Goal: Transaction & Acquisition: Complete application form

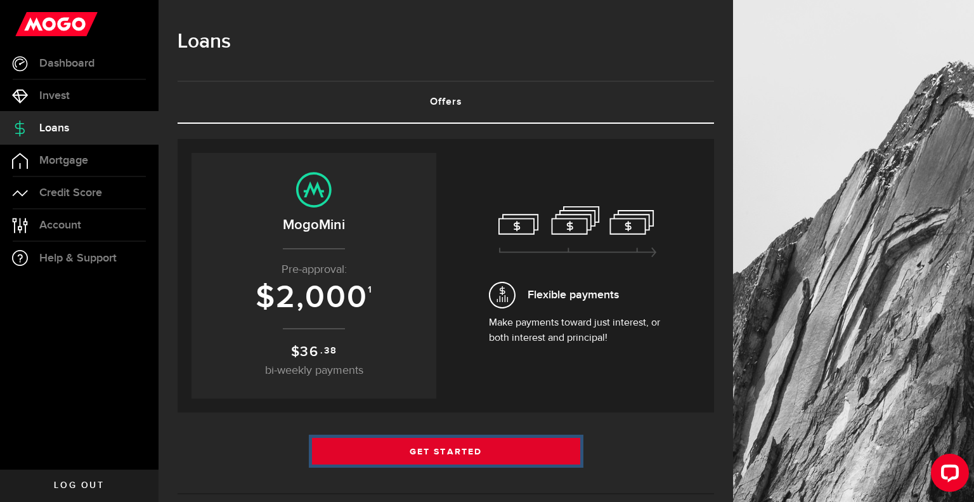
click at [454, 454] on link "Get Started" at bounding box center [446, 451] width 268 height 27
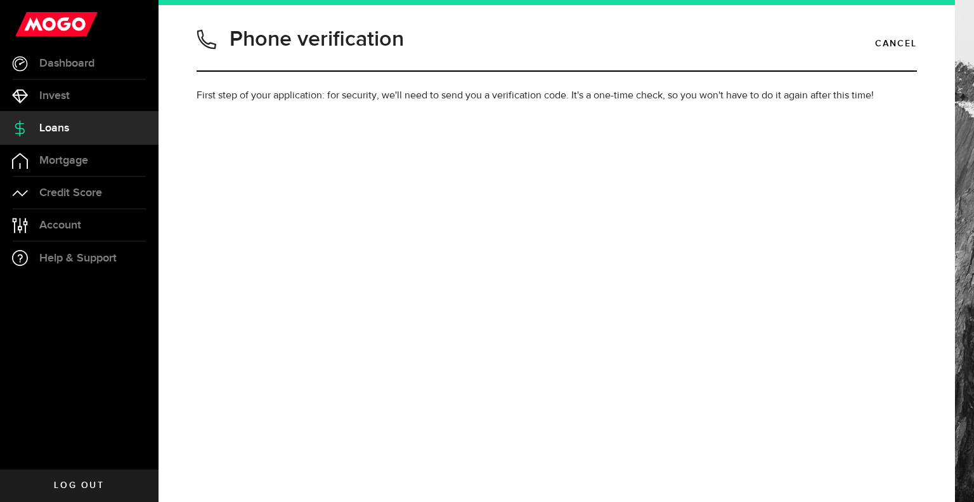
type input "5064763123"
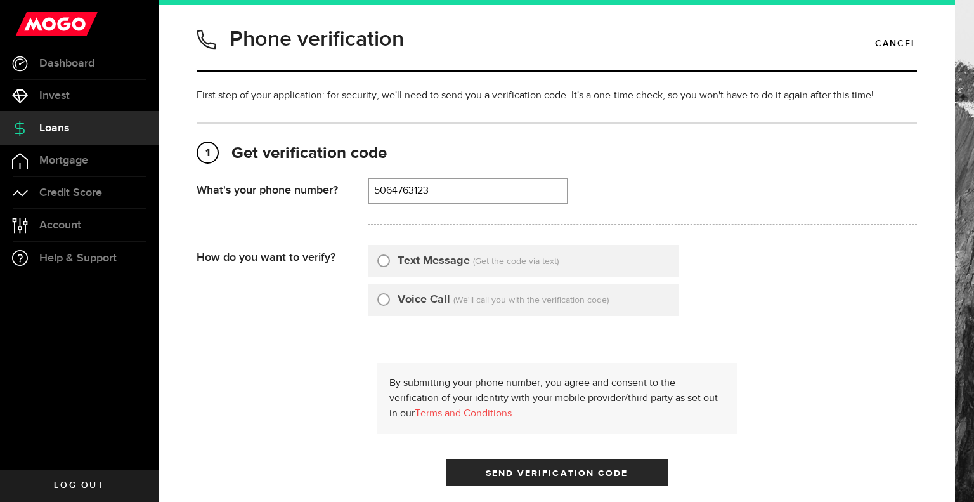
click at [383, 261] on input "Text Message" at bounding box center [383, 258] width 13 height 13
radio input "true"
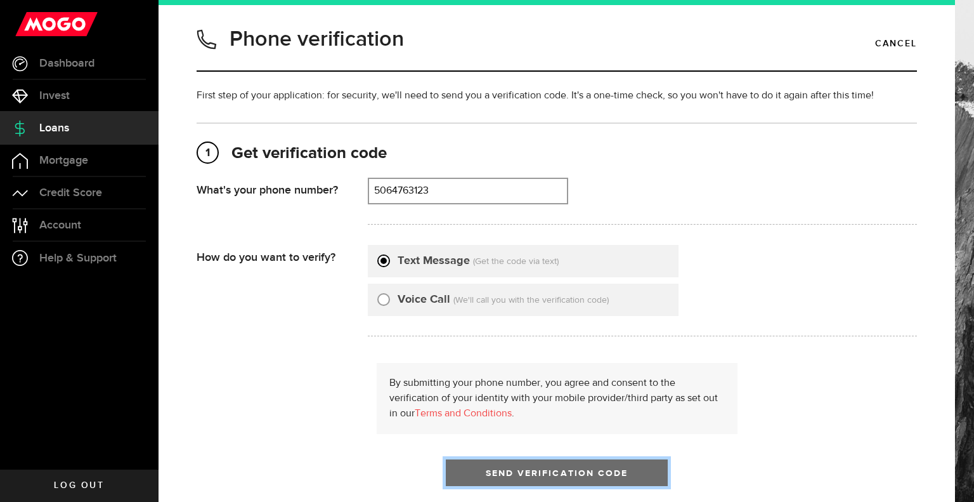
click at [504, 475] on span "Send Verification Code" at bounding box center [557, 473] width 143 height 9
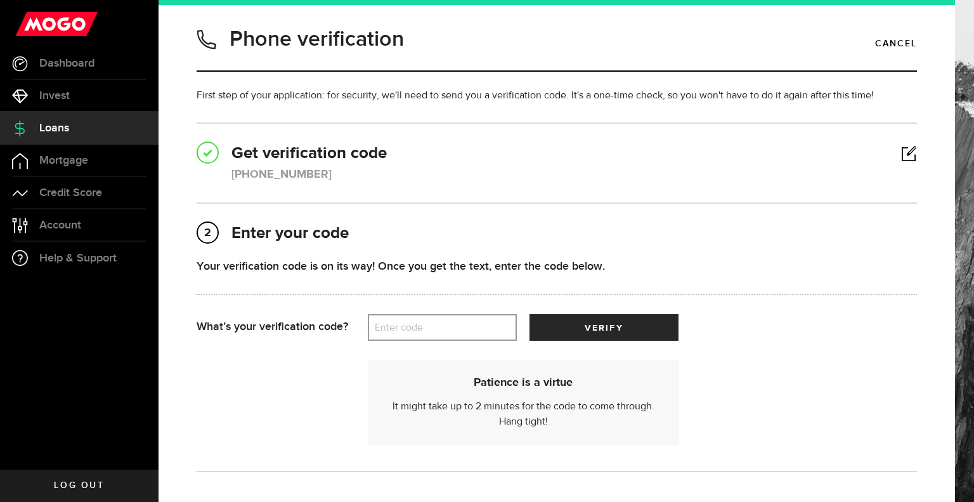
click at [414, 327] on label "Enter code" at bounding box center [442, 328] width 149 height 26
click at [414, 327] on input "Enter code" at bounding box center [442, 327] width 149 height 27
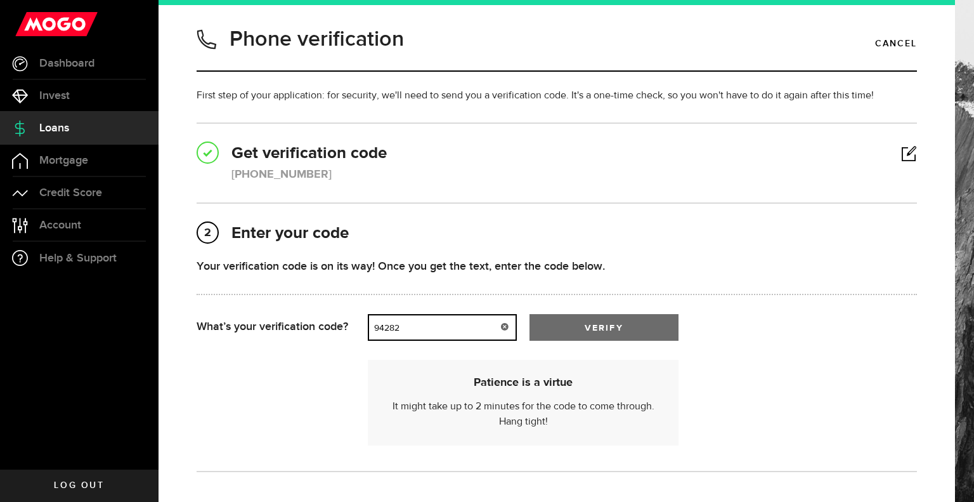
type input "94282"
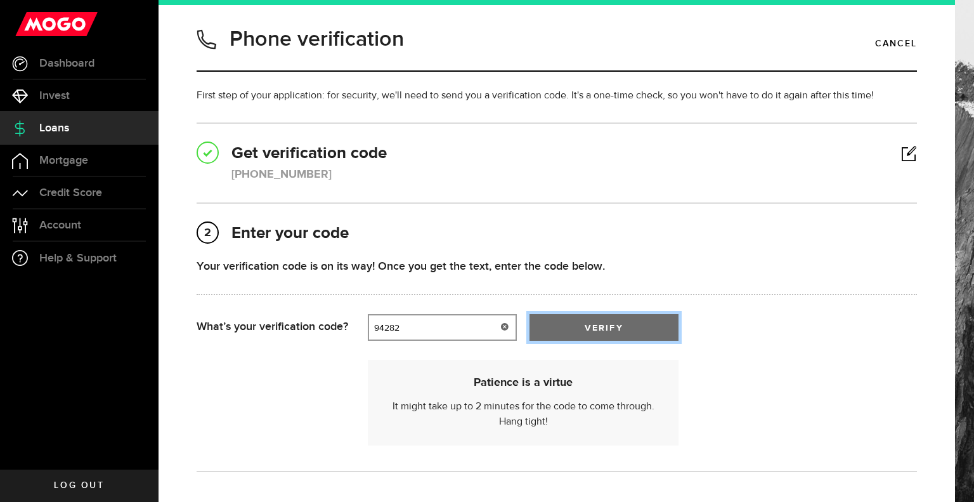
click at [620, 335] on button "verify" at bounding box center [604, 327] width 149 height 27
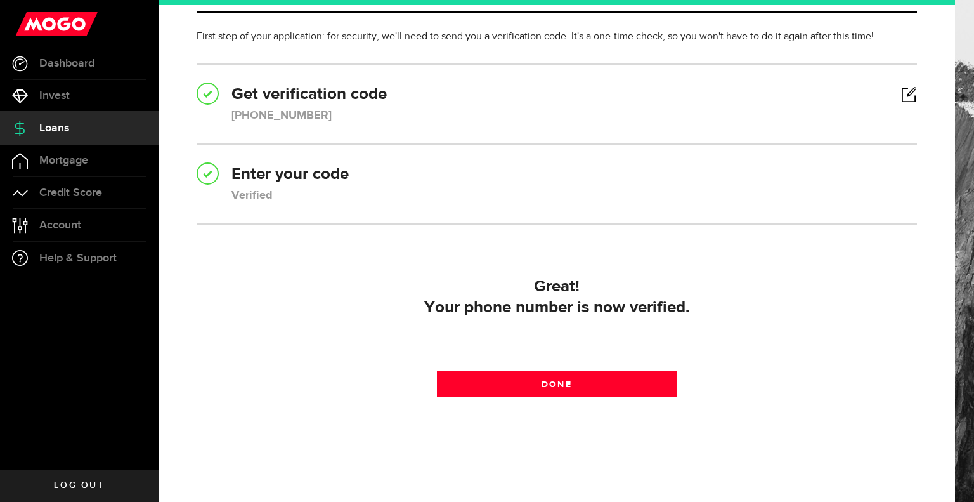
scroll to position [84, 0]
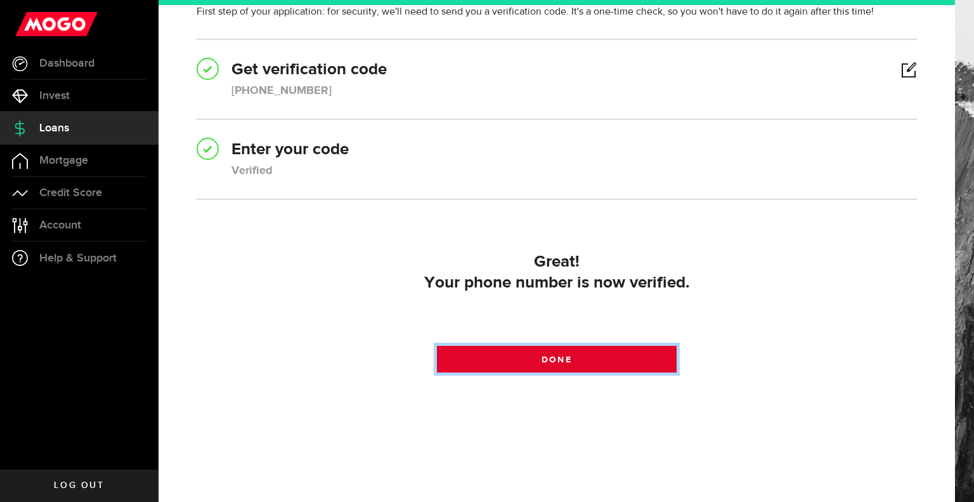
click at [604, 354] on link "Done" at bounding box center [557, 359] width 240 height 27
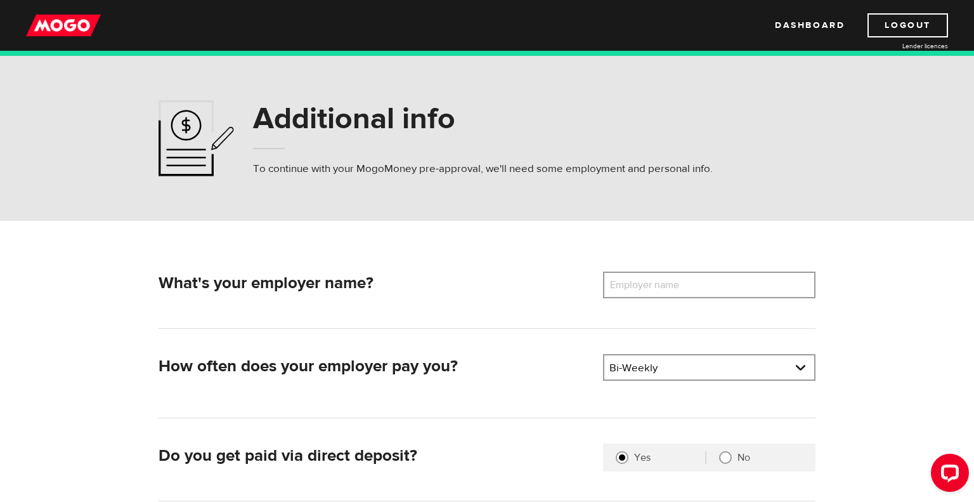
click at [657, 289] on label "Employer name" at bounding box center [654, 284] width 102 height 27
click at [657, 289] on input "Employer name" at bounding box center [709, 284] width 212 height 27
type input "renfrew"
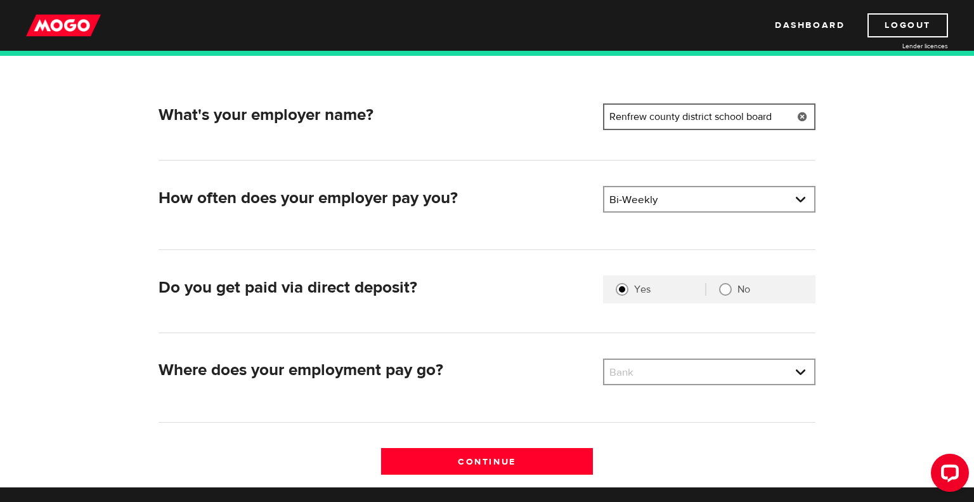
scroll to position [169, 0]
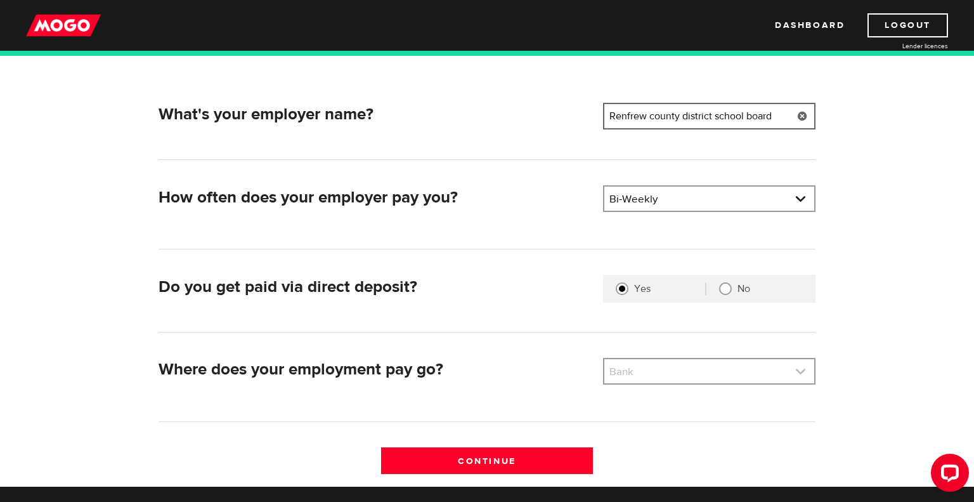
type input "Renfrew county district school board"
click at [662, 375] on link at bounding box center [710, 371] width 210 height 24
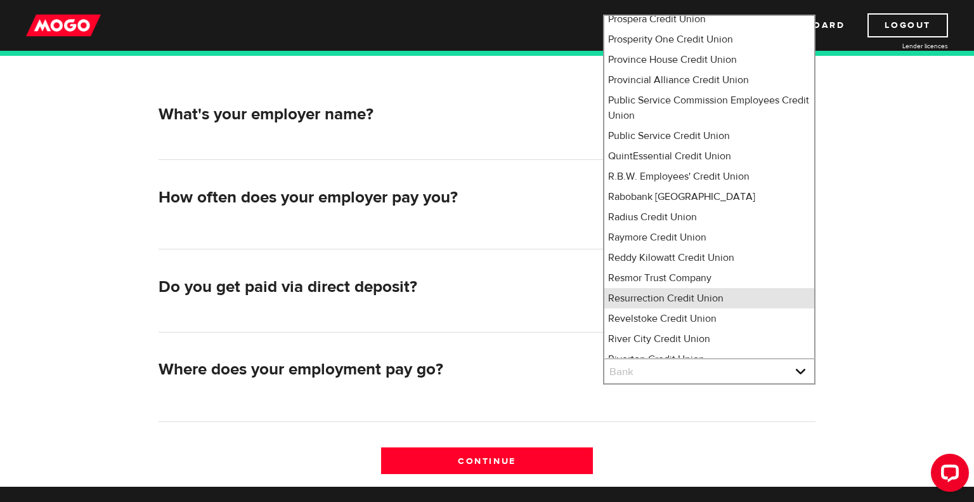
scroll to position [7728, 0]
click at [842, 243] on div "What's your employer name? Employer name Please enter your employer's name Renf…" at bounding box center [487, 269] width 812 height 434
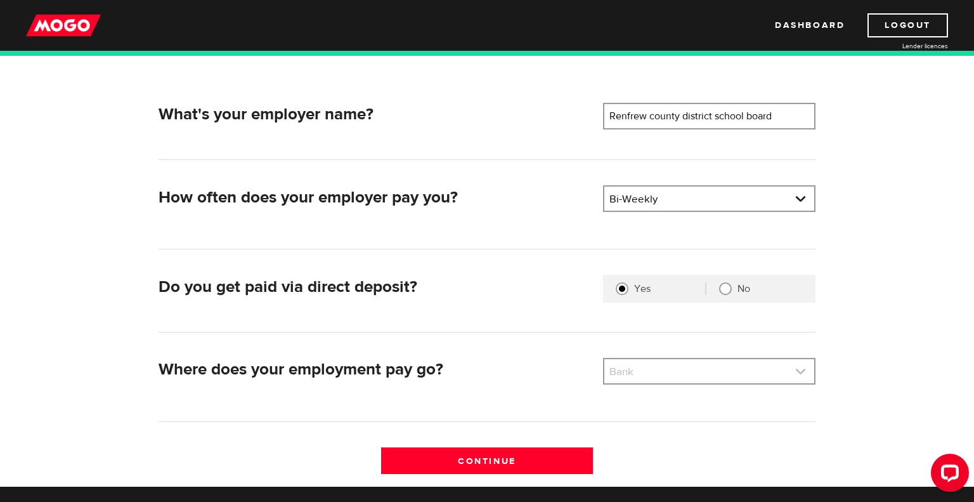
click at [748, 370] on link at bounding box center [710, 371] width 210 height 24
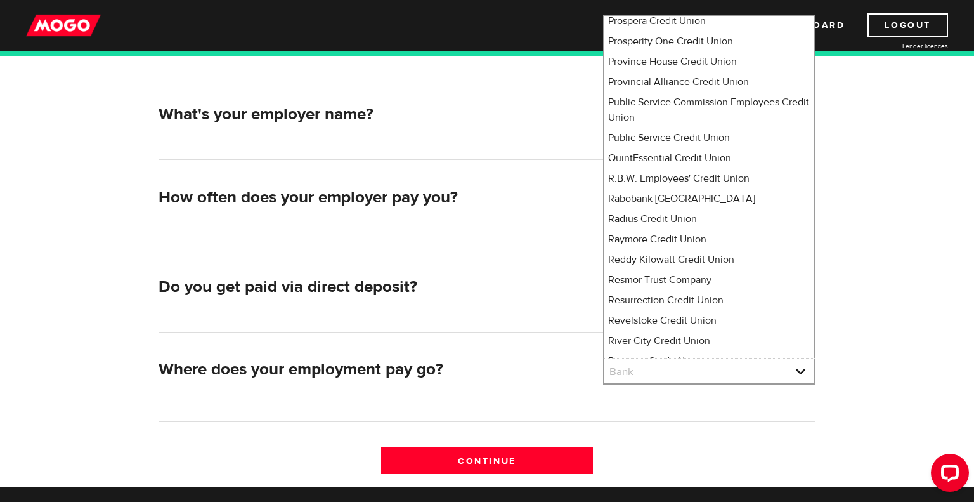
select select "8"
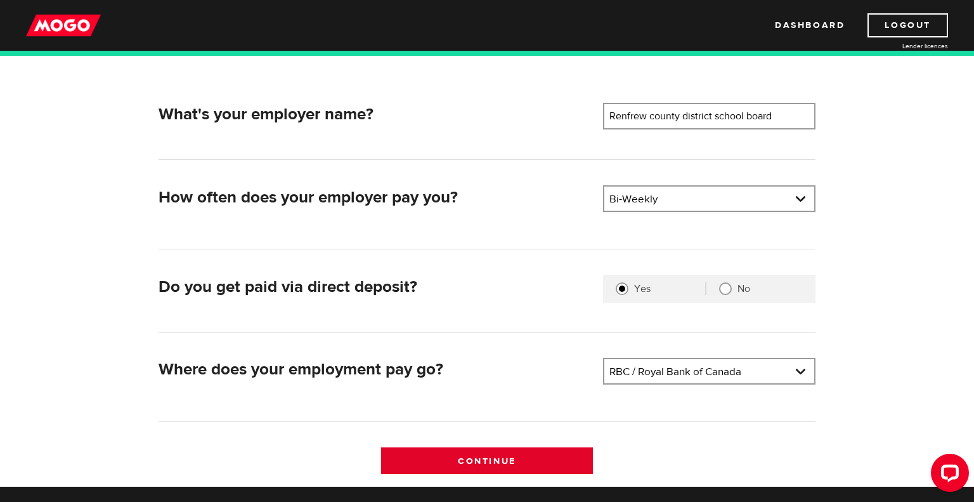
click at [452, 459] on input "Continue" at bounding box center [487, 460] width 212 height 27
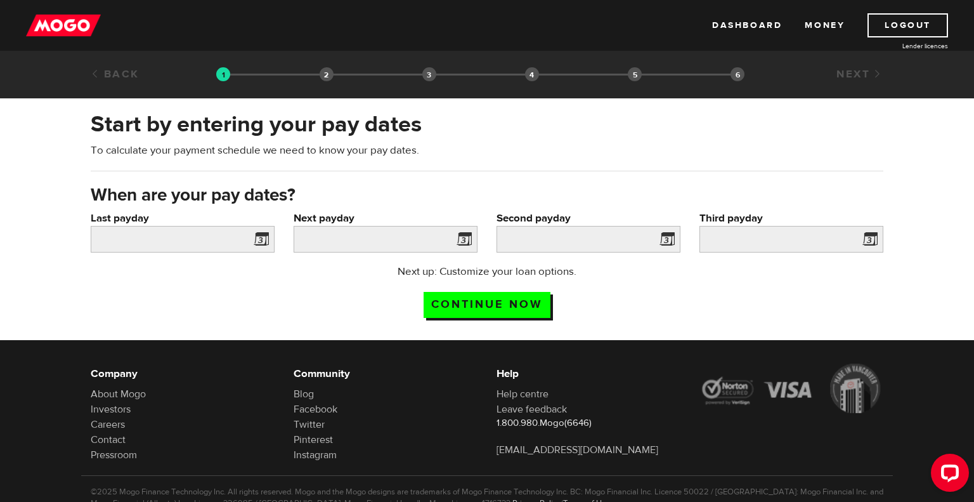
click at [258, 240] on span at bounding box center [258, 241] width 19 height 20
click at [220, 239] on input "Last payday" at bounding box center [183, 239] width 184 height 27
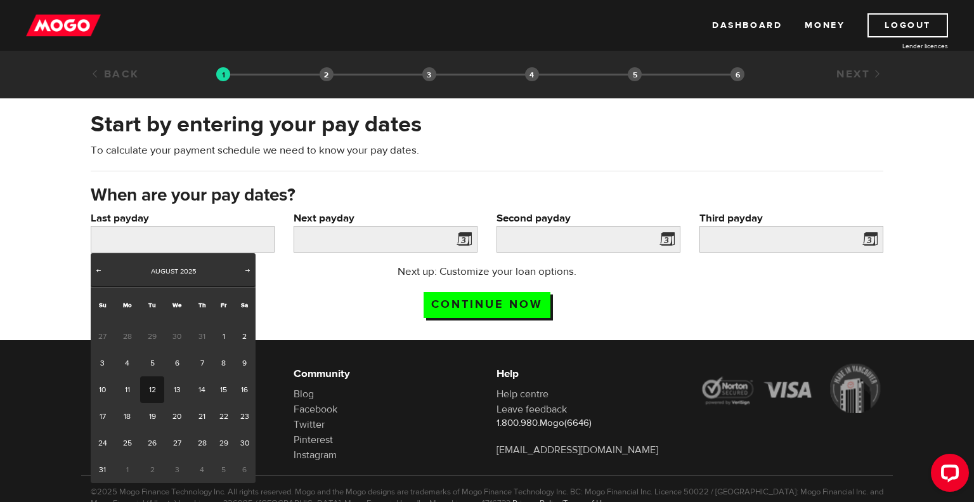
click at [154, 384] on link "12" at bounding box center [151, 389] width 23 height 27
type input "2025/08/12"
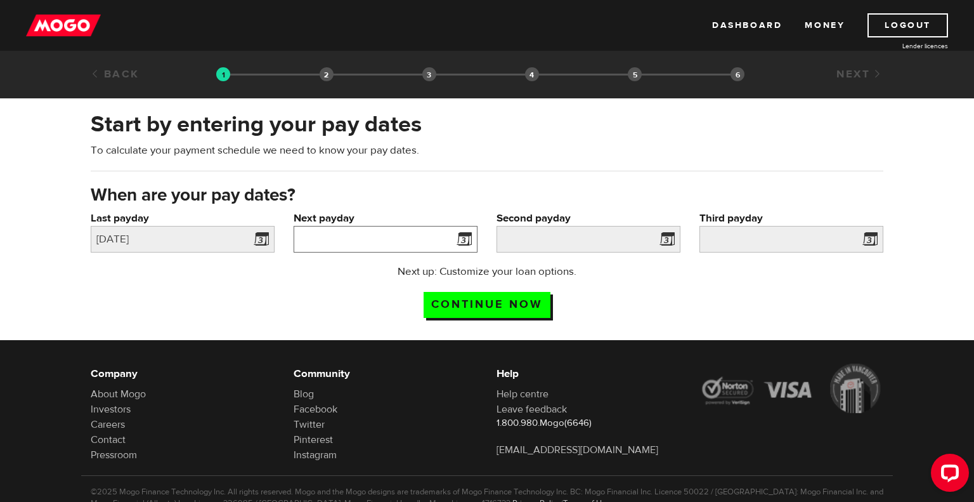
click at [413, 229] on input "Next payday" at bounding box center [386, 239] width 184 height 27
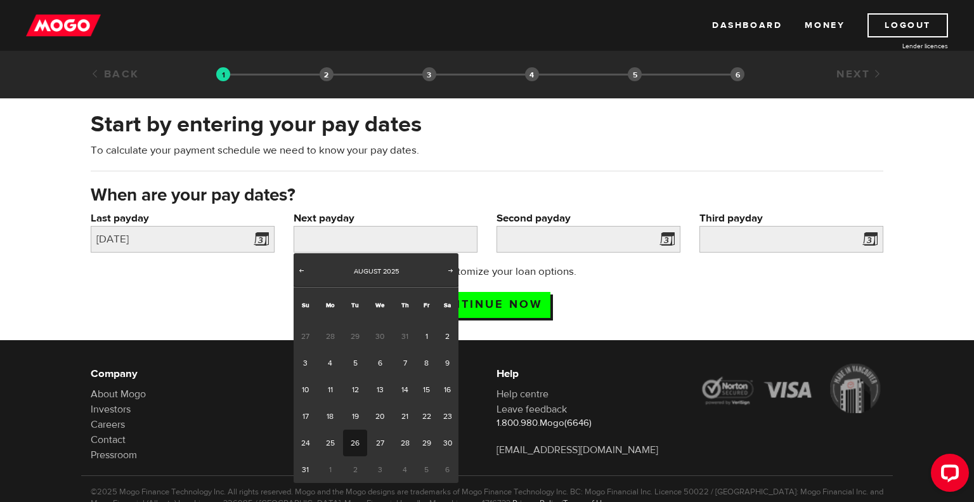
click at [358, 435] on link "26" at bounding box center [354, 442] width 23 height 27
type input "2025/08/26"
type input "2025/9/9"
type input "2025/9/23"
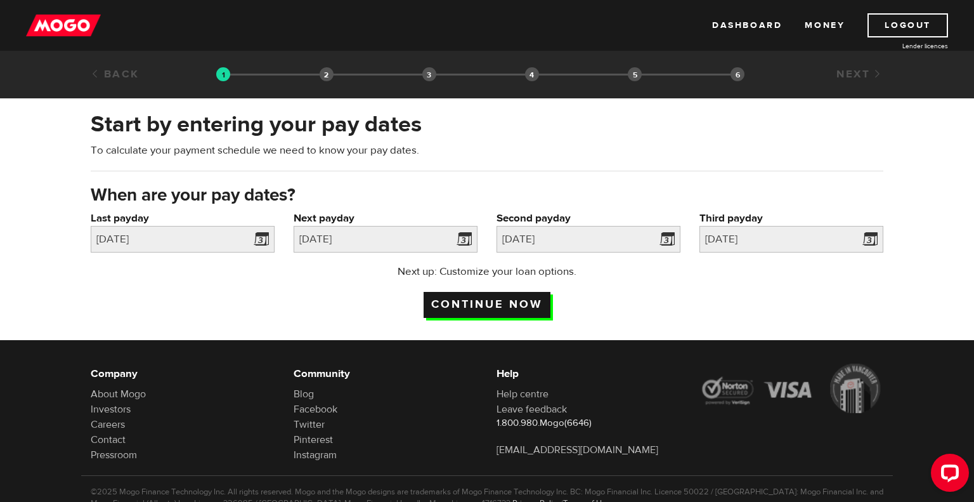
click at [518, 297] on input "Continue now" at bounding box center [487, 305] width 127 height 26
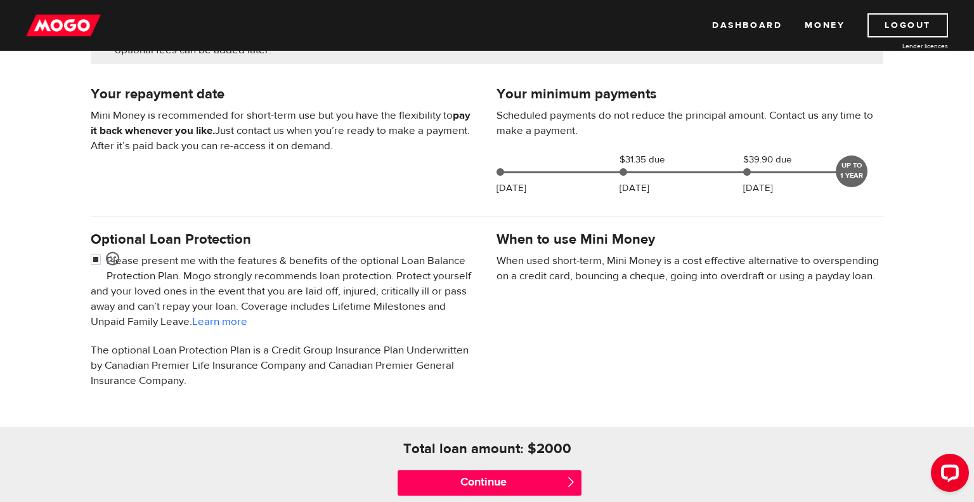
scroll to position [493, 0]
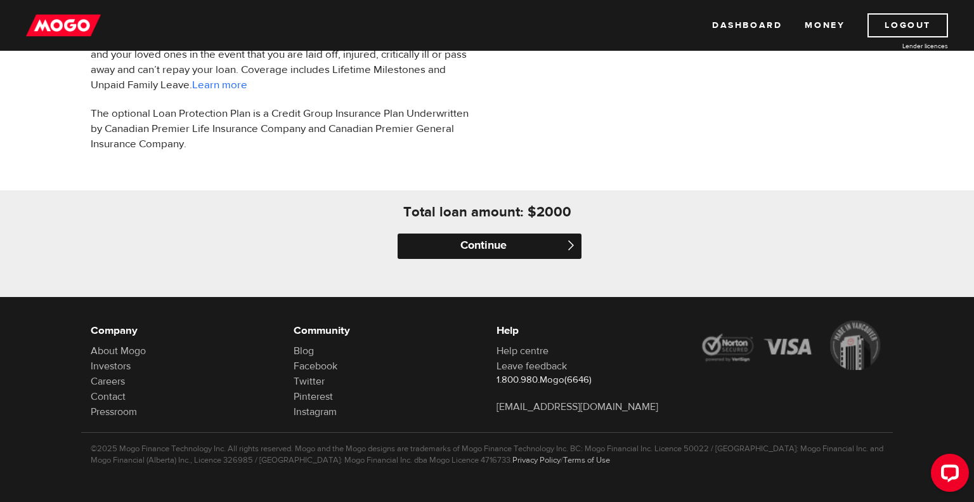
click at [459, 250] on input "Continue" at bounding box center [490, 245] width 184 height 25
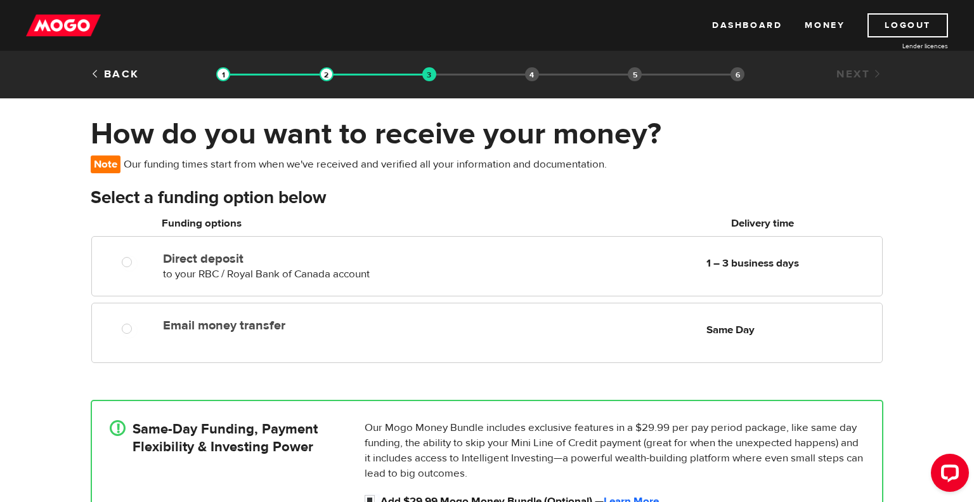
scroll to position [45, 0]
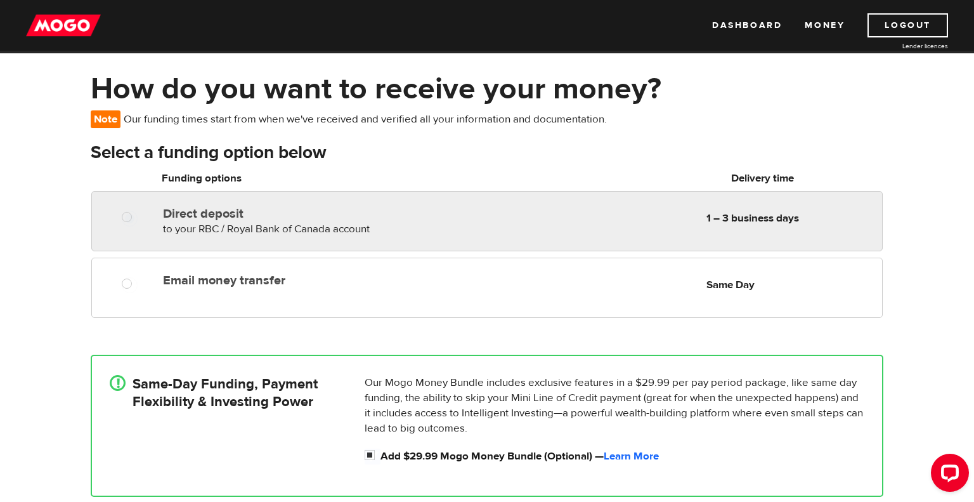
click at [204, 213] on label "Direct deposit" at bounding box center [309, 213] width 292 height 15
click at [138, 213] on input "Direct deposit" at bounding box center [130, 219] width 16 height 16
radio input "true"
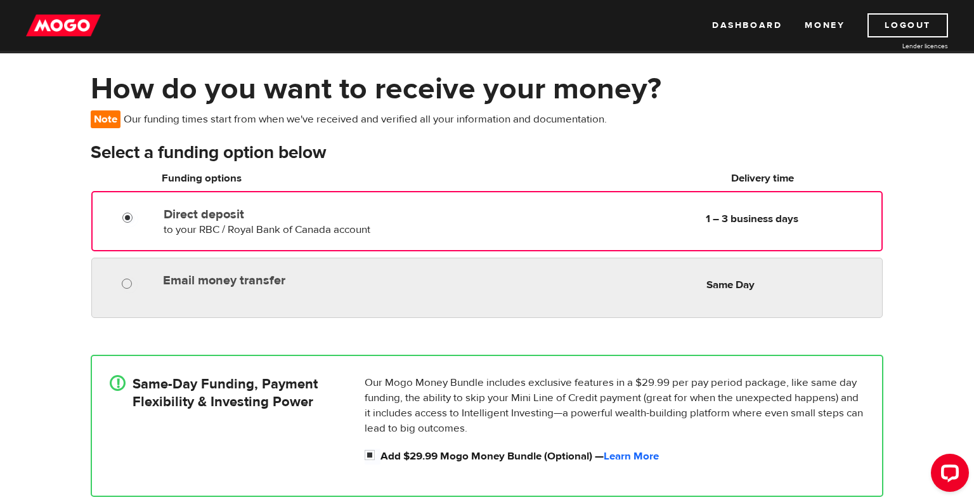
click at [125, 289] on input "Email money transfer" at bounding box center [130, 285] width 16 height 16
radio input "true"
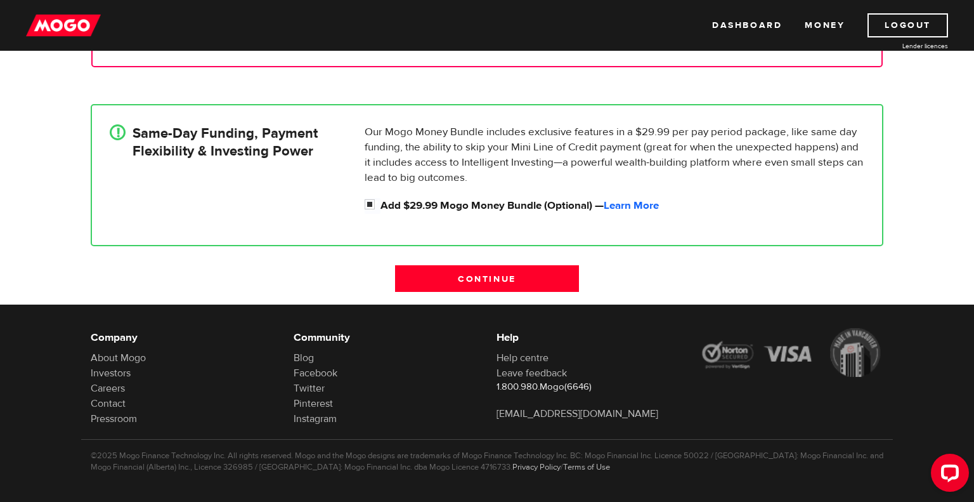
scroll to position [294, 0]
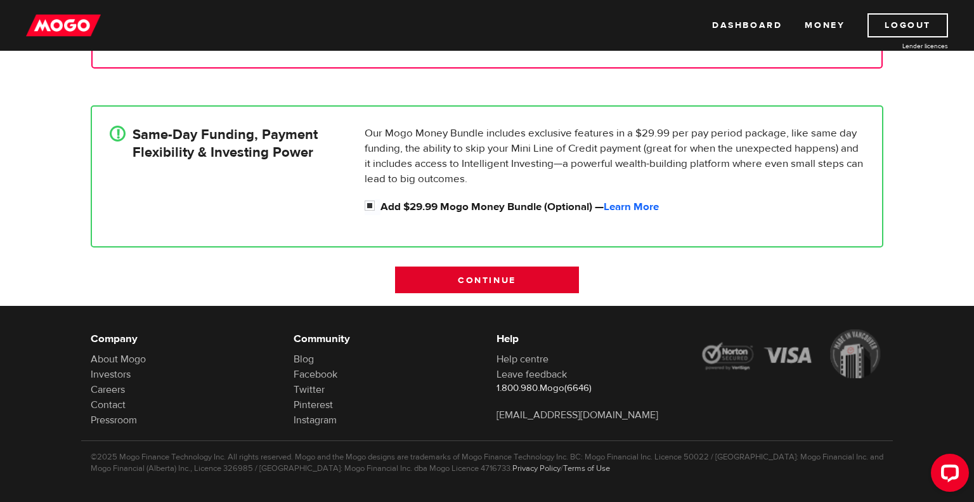
click at [450, 283] on input "Continue" at bounding box center [487, 279] width 184 height 27
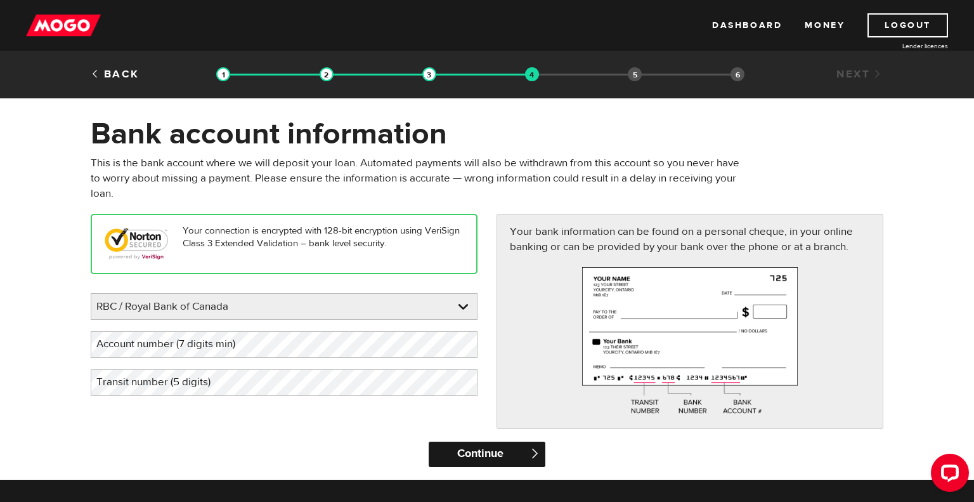
click at [463, 456] on input "Continue" at bounding box center [487, 453] width 116 height 25
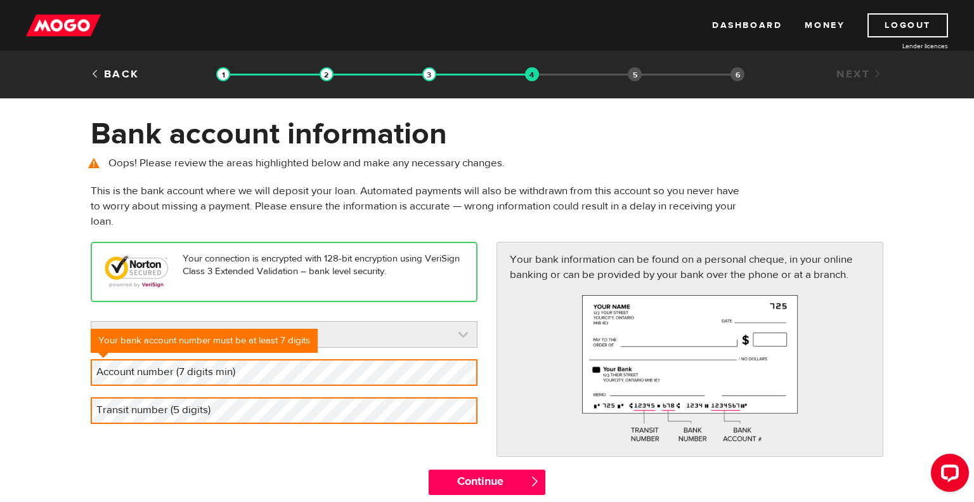
click at [366, 327] on link at bounding box center [284, 334] width 386 height 25
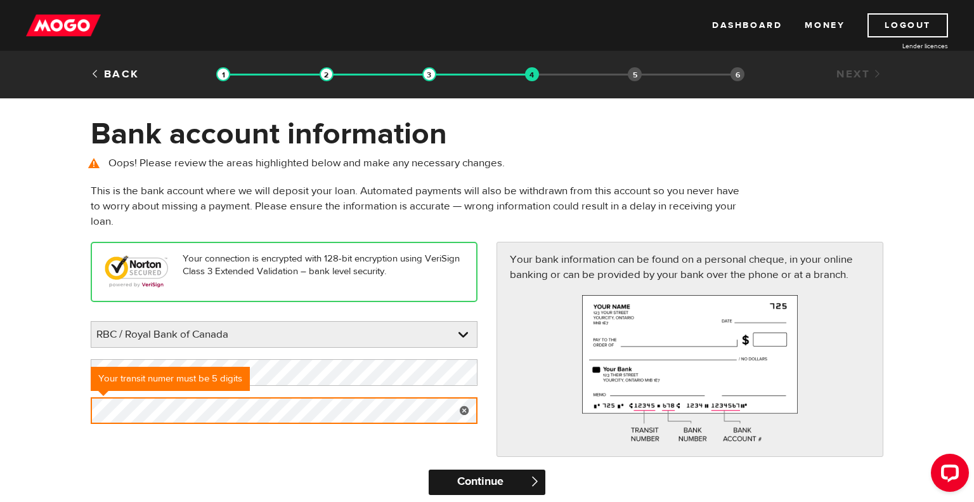
click at [507, 487] on input "Continue" at bounding box center [487, 481] width 116 height 25
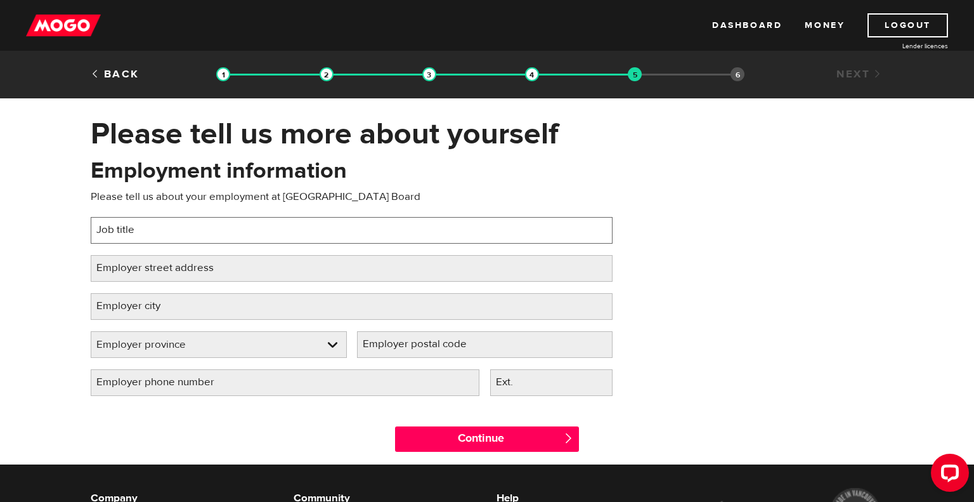
click at [279, 226] on input "Job title" at bounding box center [352, 230] width 522 height 27
type input "educational"
type input "Educational assistant"
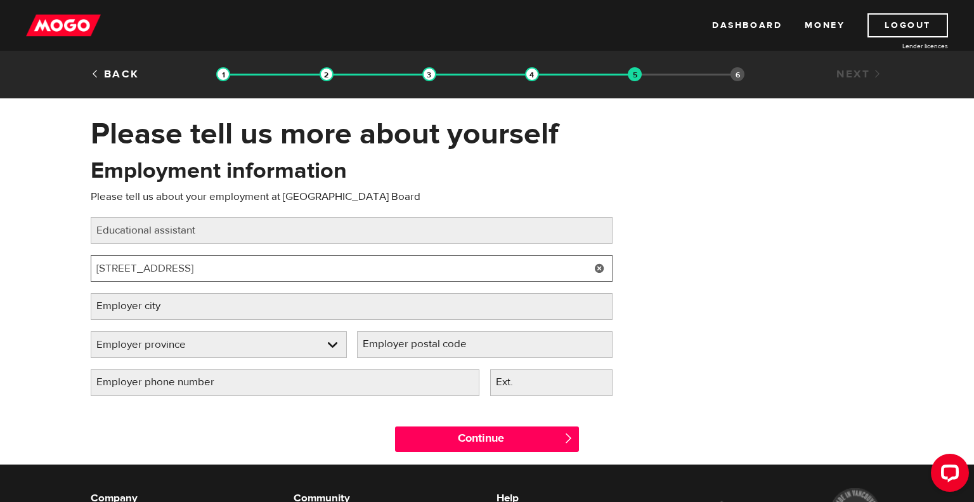
type input "1270 Pembroke street east"
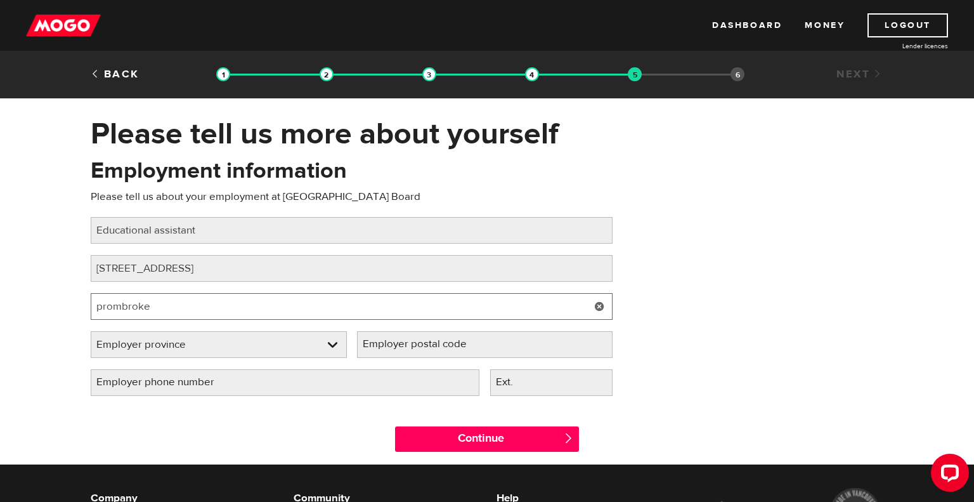
type input "prombroke"
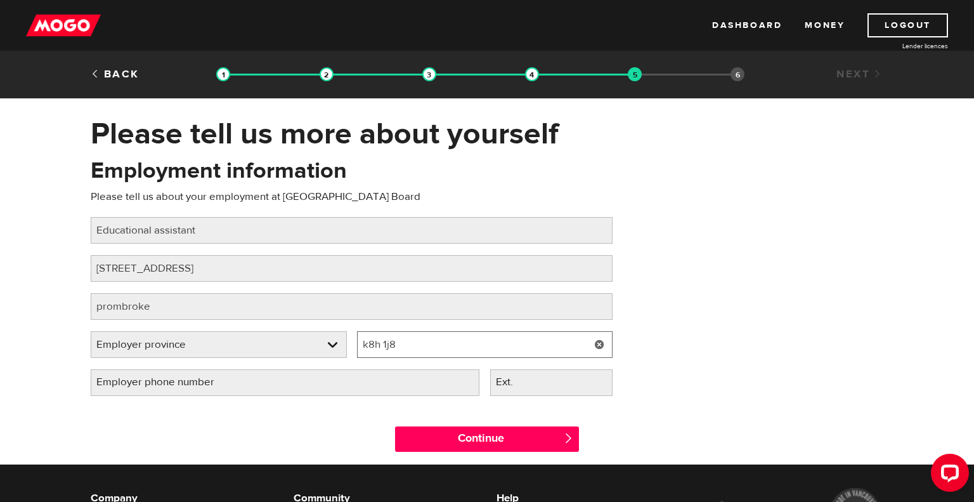
type input "k8h 1j8"
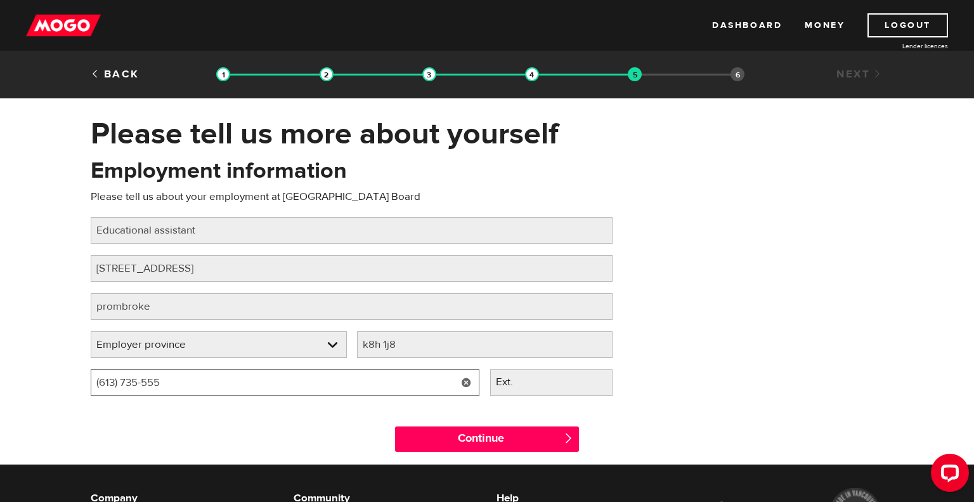
type input "(613) 735-5551"
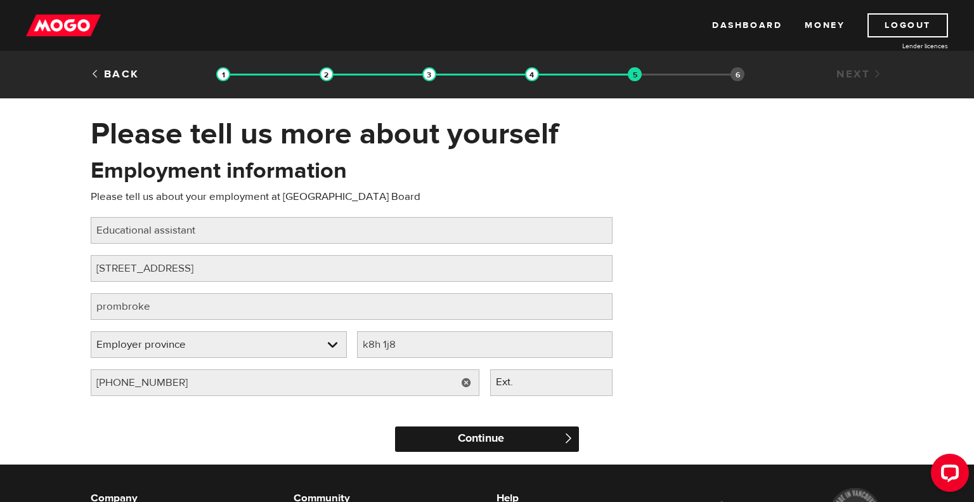
click at [455, 447] on input "Continue" at bounding box center [487, 438] width 184 height 25
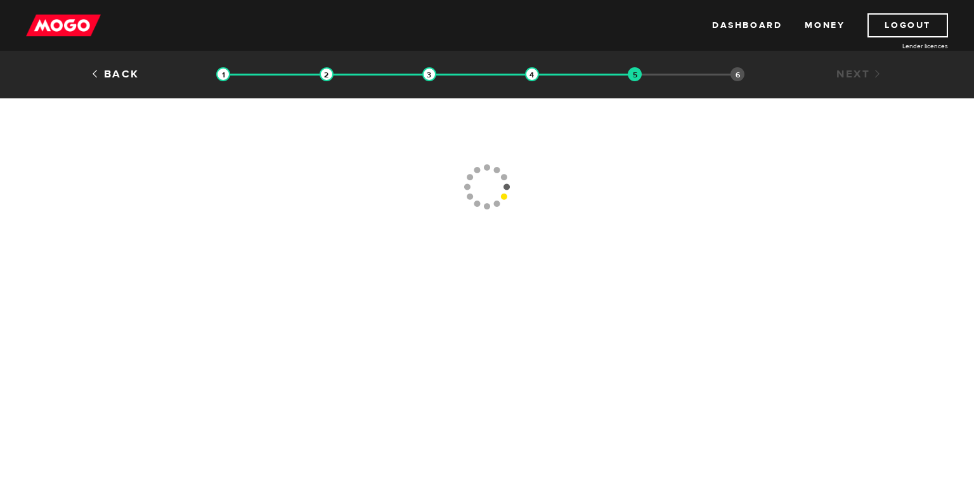
type input "[PHONE_NUMBER]"
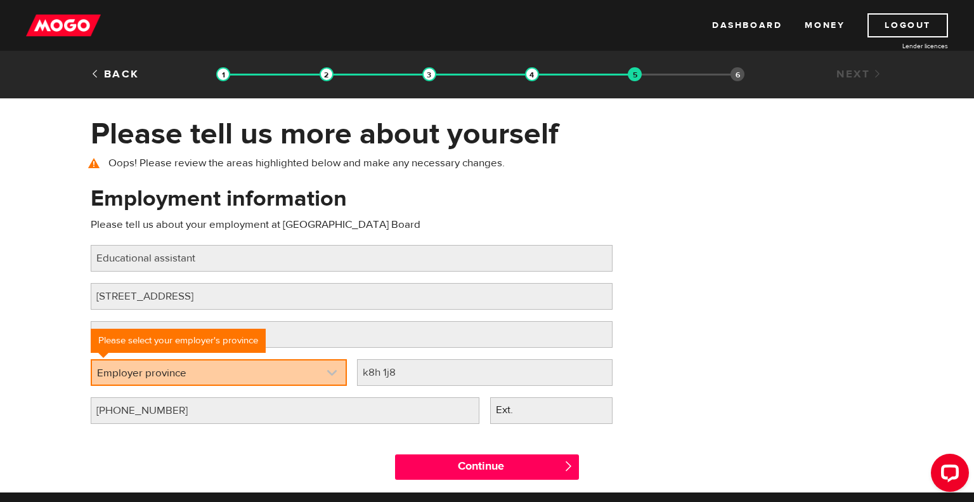
click at [287, 380] on link at bounding box center [219, 372] width 254 height 24
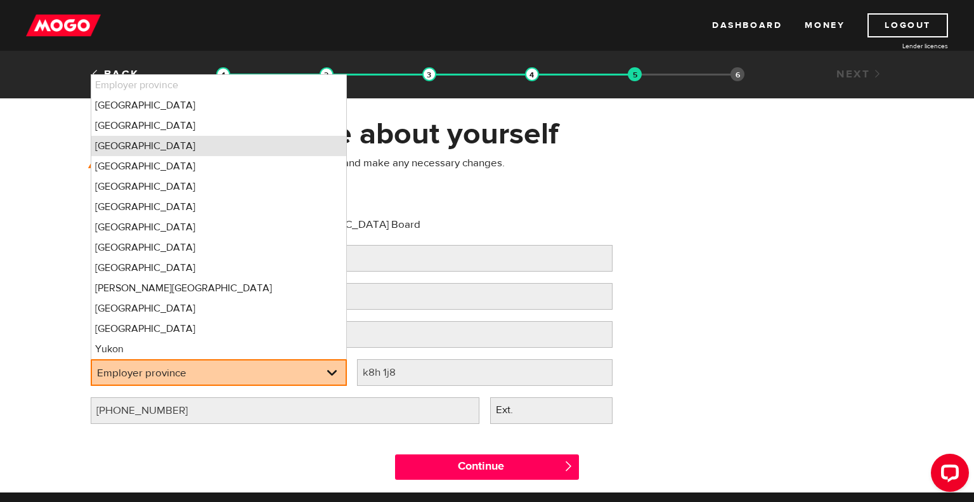
click at [263, 146] on li "[GEOGRAPHIC_DATA]" at bounding box center [218, 146] width 255 height 20
select select "ON"
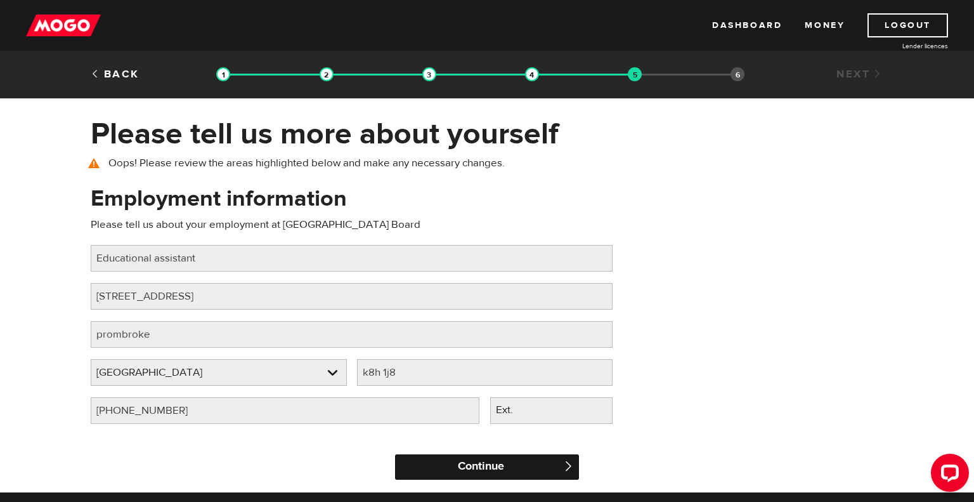
click at [469, 466] on input "Continue" at bounding box center [487, 466] width 184 height 25
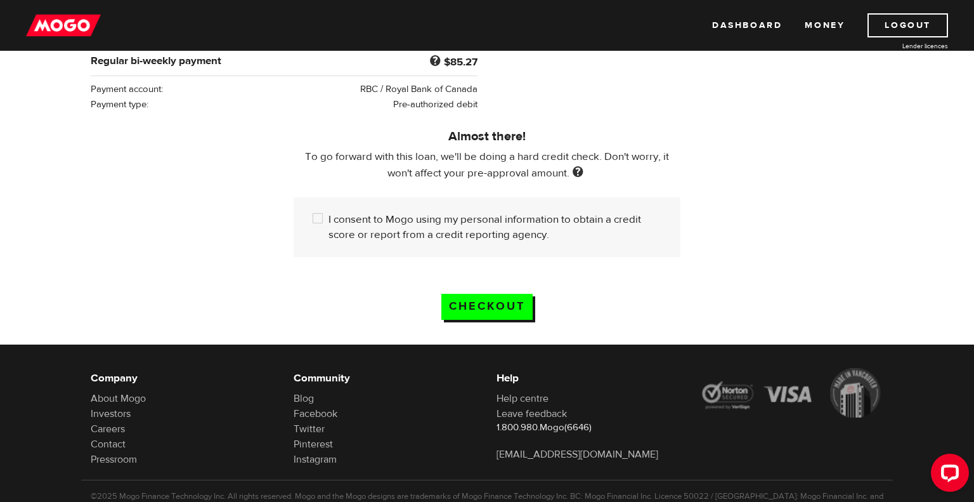
scroll to position [323, 0]
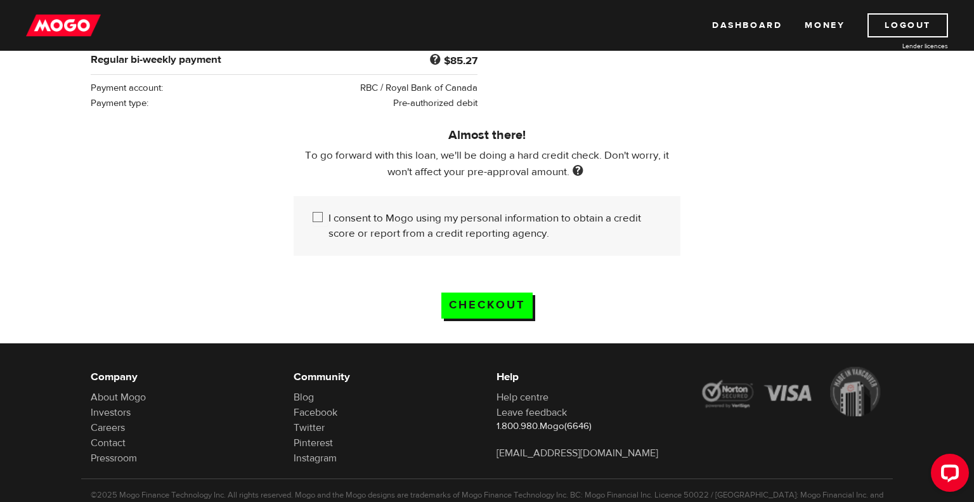
click at [317, 218] on input "I consent to Mogo using my personal information to obtain a credit score or rep…" at bounding box center [321, 219] width 16 height 16
checkbox input "true"
click at [476, 304] on input "Checkout" at bounding box center [486, 305] width 91 height 26
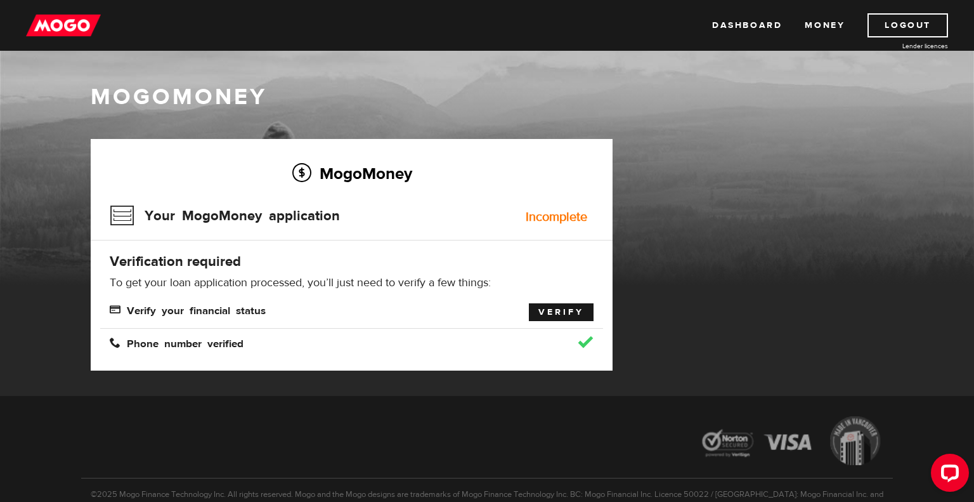
click at [542, 316] on link "Verify" at bounding box center [561, 312] width 65 height 18
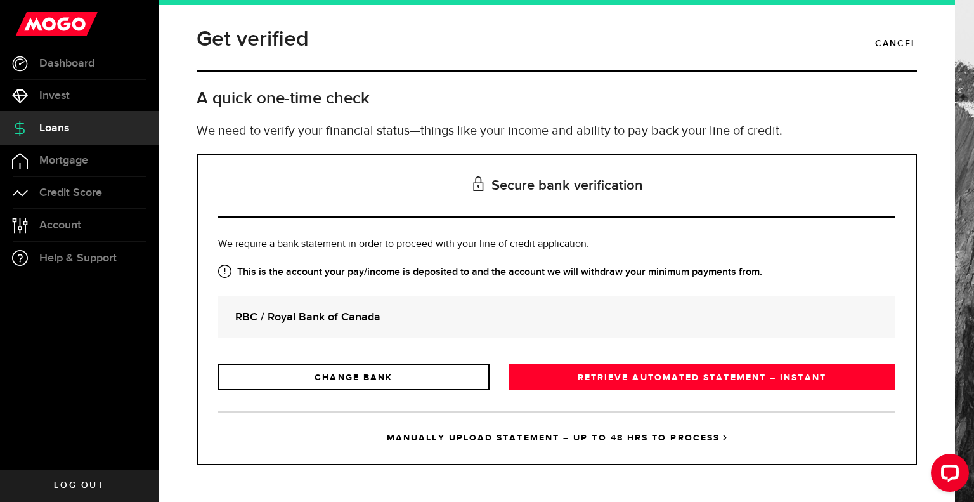
click at [405, 311] on strong "RBC / Royal Bank of Canada" at bounding box center [556, 316] width 643 height 17
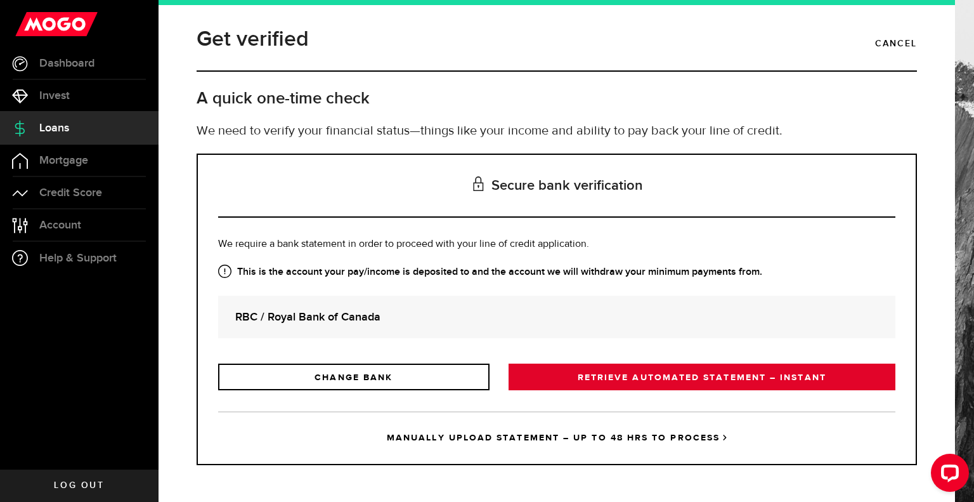
click at [549, 380] on link "RETRIEVE AUTOMATED STATEMENT – INSTANT" at bounding box center [702, 376] width 387 height 27
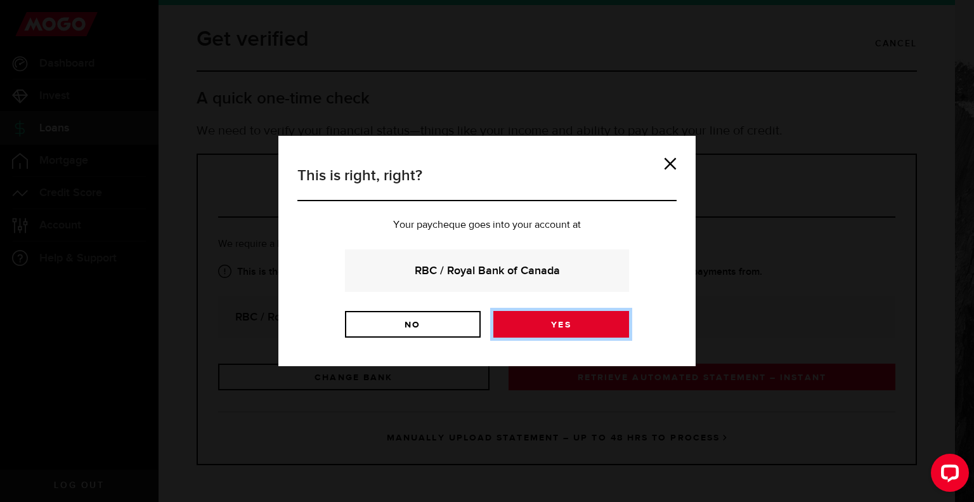
click at [536, 330] on link "Yes" at bounding box center [561, 324] width 136 height 27
